Goal: Information Seeking & Learning: Learn about a topic

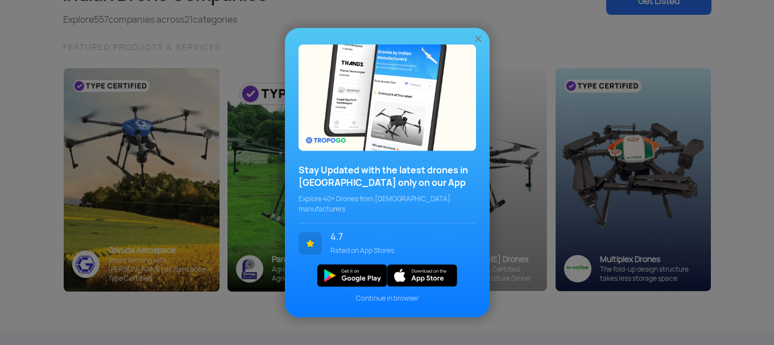
click at [479, 41] on img at bounding box center [478, 38] width 11 height 11
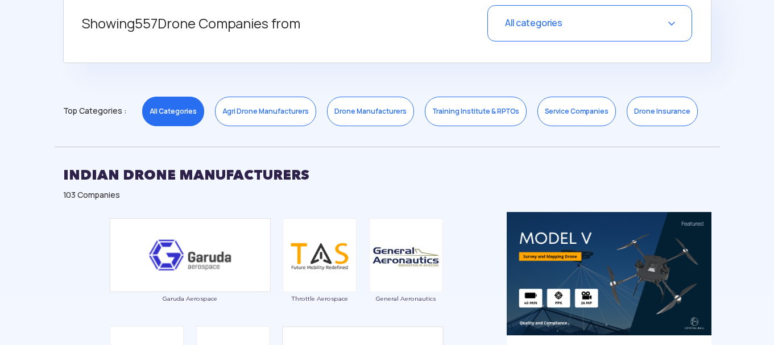
scroll to position [499, 0]
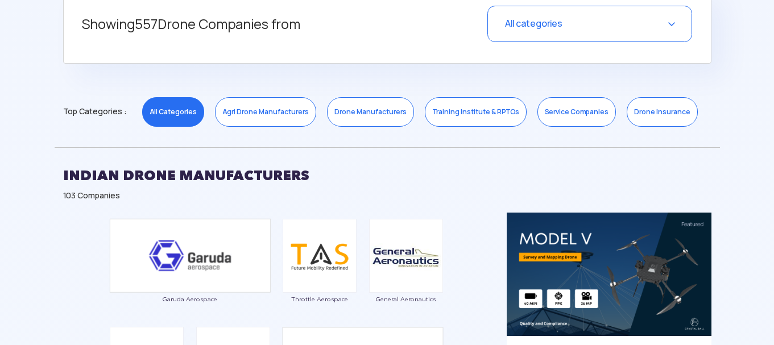
click at [378, 113] on link "Drone Manufacturers" at bounding box center [370, 112] width 87 height 30
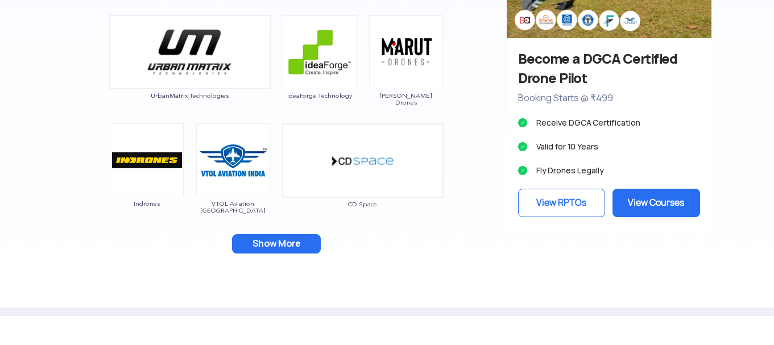
scroll to position [1165, 0]
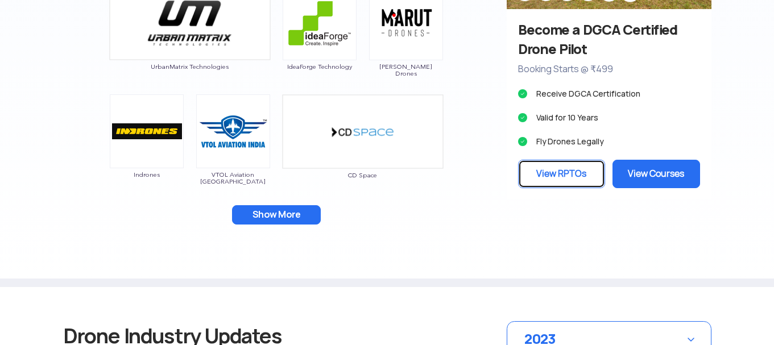
click at [586, 171] on link "View RPTOs" at bounding box center [562, 174] width 88 height 28
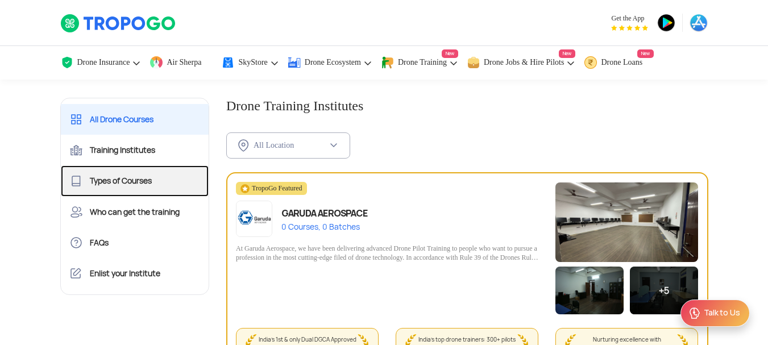
click at [122, 178] on link "Types of Courses" at bounding box center [135, 181] width 148 height 31
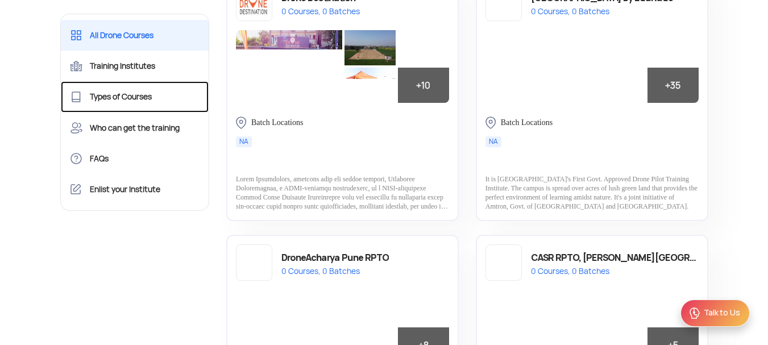
scroll to position [503, 0]
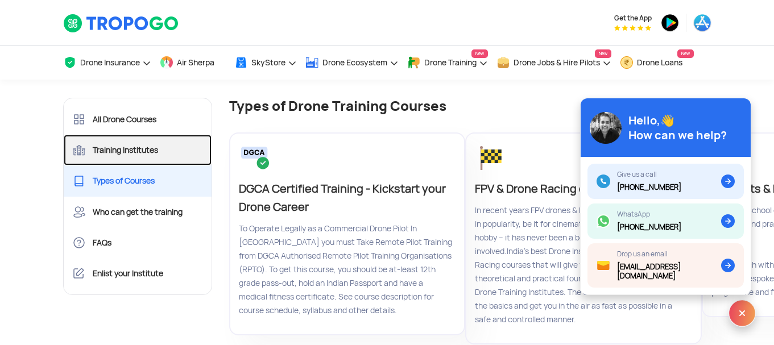
click at [148, 155] on link "Training Institutes" at bounding box center [138, 150] width 148 height 31
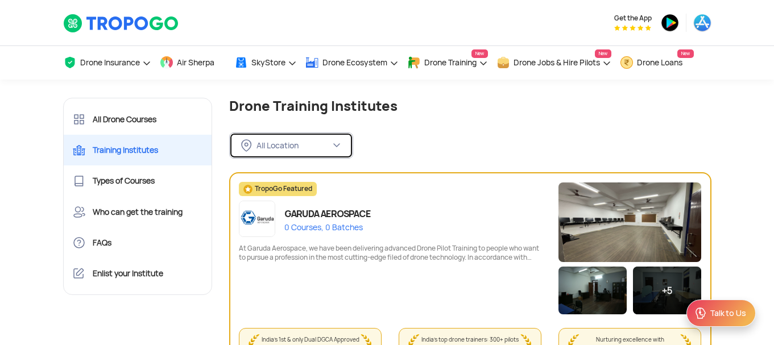
click at [308, 144] on div "All Location" at bounding box center [294, 145] width 74 height 10
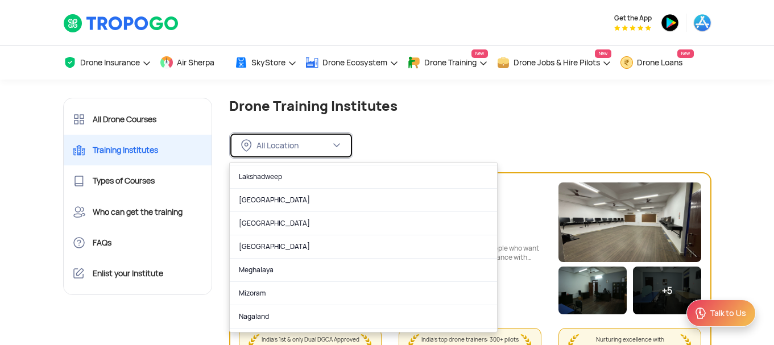
scroll to position [463, 0]
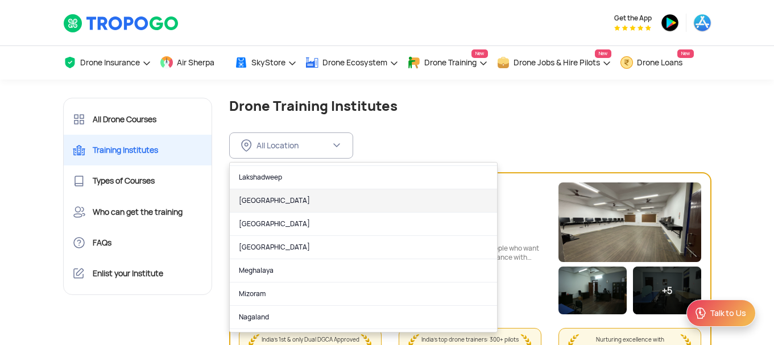
click at [276, 196] on link "Madhya Pradesh" at bounding box center [363, 200] width 267 height 23
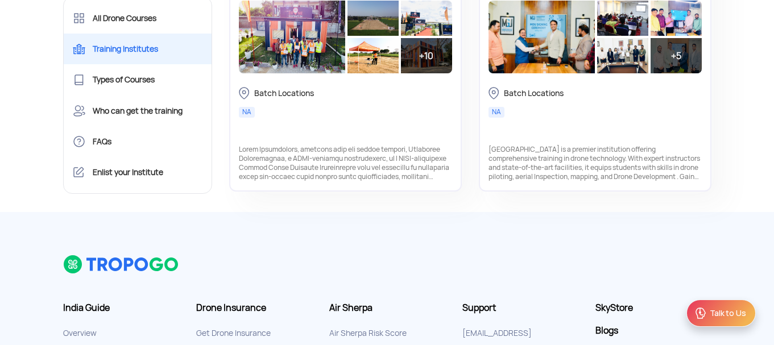
scroll to position [620, 0]
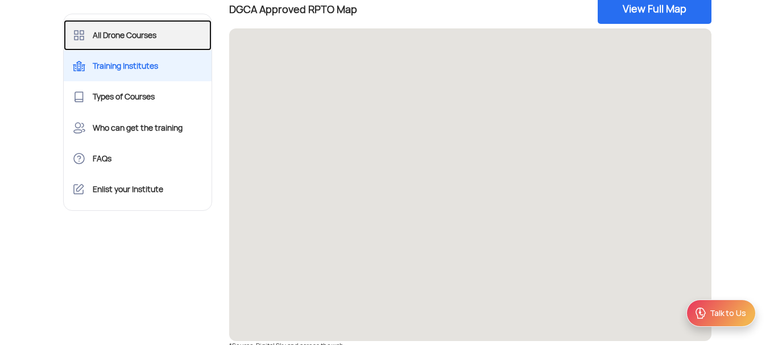
click at [150, 34] on link "All Drone Courses" at bounding box center [138, 35] width 148 height 31
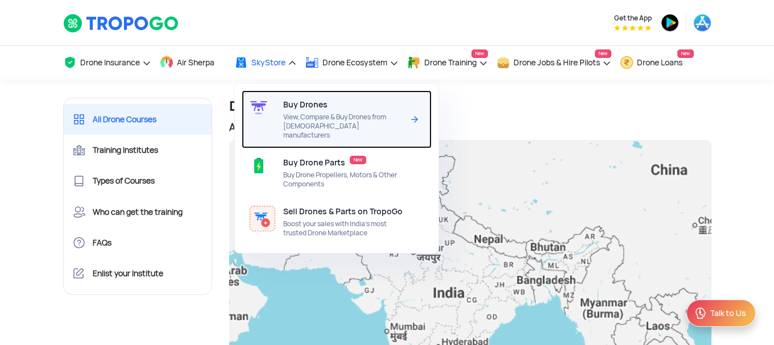
click at [305, 110] on div "Buy Drones View, Compare & Buy Drones from Indian manufacturers" at bounding box center [345, 119] width 125 height 58
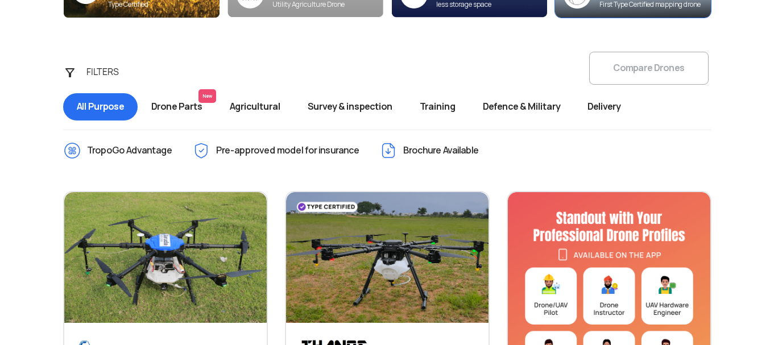
scroll to position [385, 0]
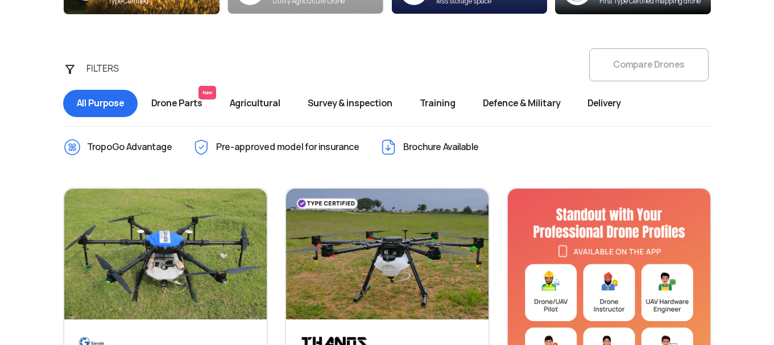
click at [539, 99] on span "Defence & Military" at bounding box center [521, 103] width 105 height 27
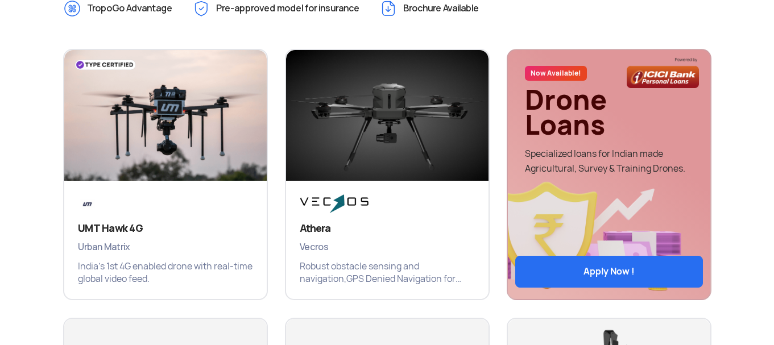
scroll to position [525, 0]
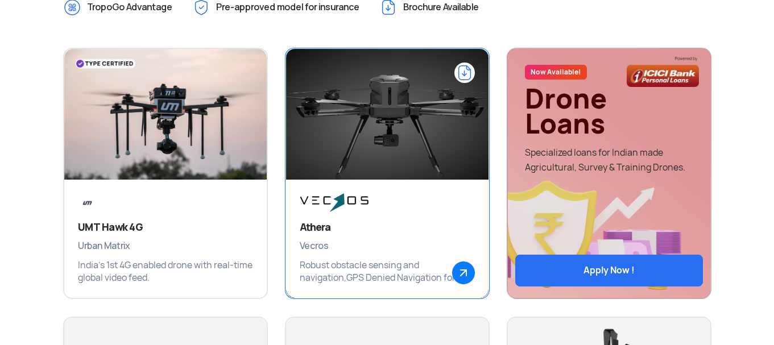
click at [386, 125] on img at bounding box center [387, 120] width 243 height 171
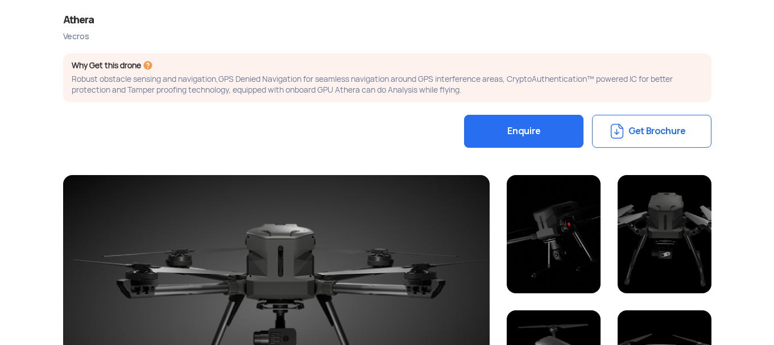
scroll to position [185, 0]
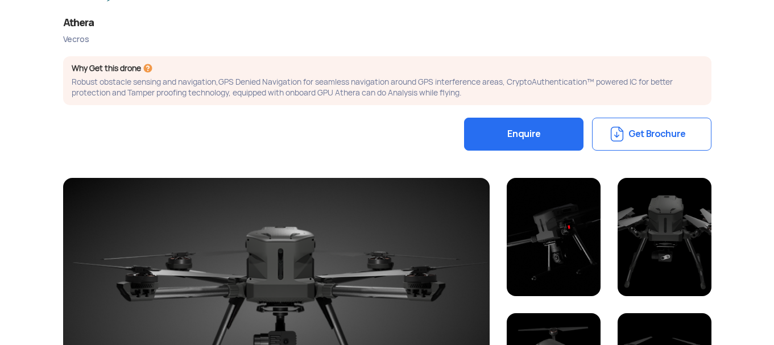
click at [659, 130] on button "Get Brochure" at bounding box center [651, 134] width 119 height 33
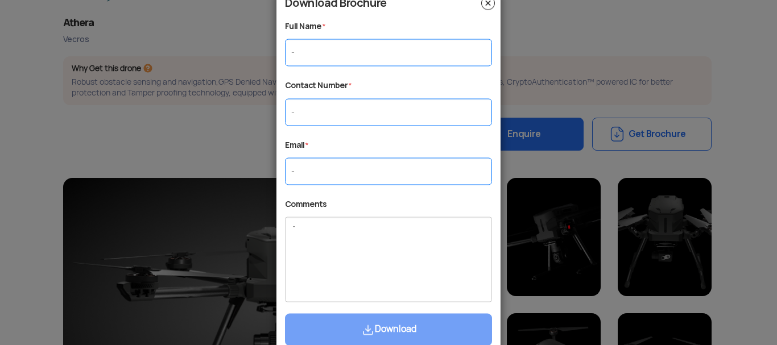
click at [488, 2] on img at bounding box center [488, 3] width 14 height 14
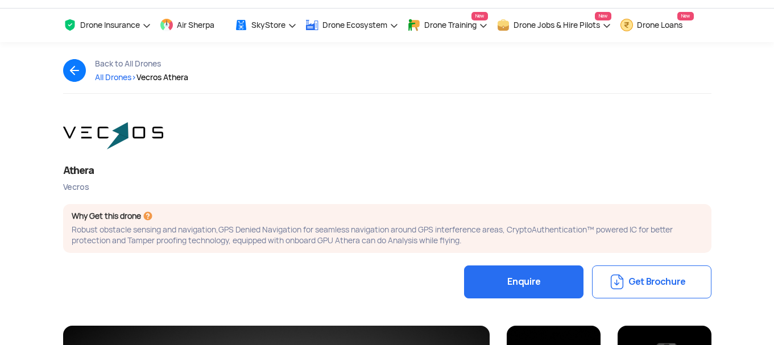
scroll to position [0, 0]
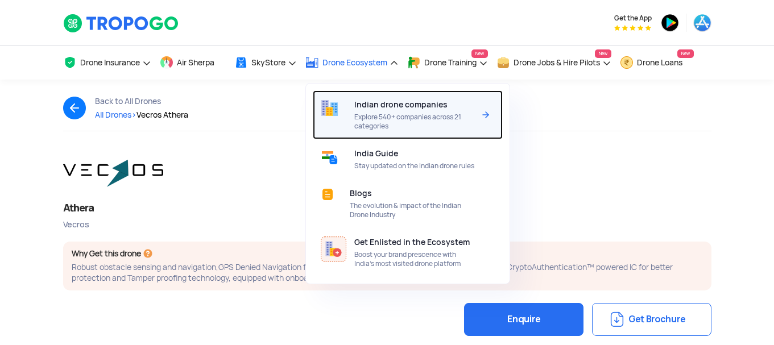
click at [378, 110] on div "Indian drone companies Explore 540+ companies across 21 categories" at bounding box center [416, 114] width 125 height 49
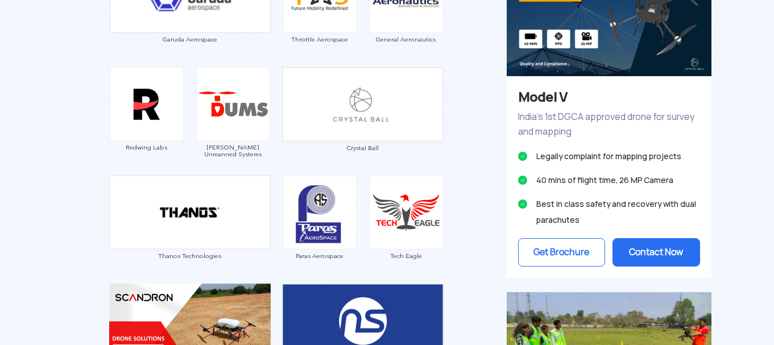
scroll to position [759, 0]
